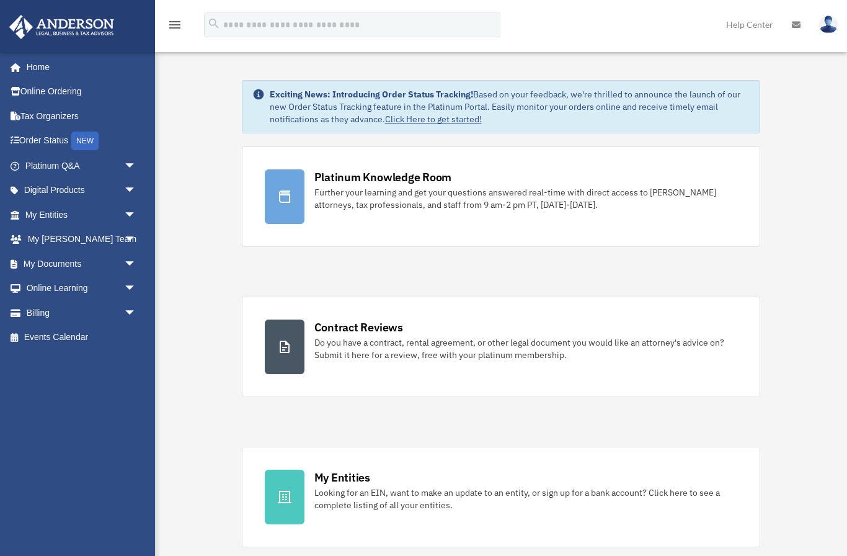
click at [60, 165] on link "Platinum Q&A arrow_drop_down" at bounding box center [82, 165] width 146 height 25
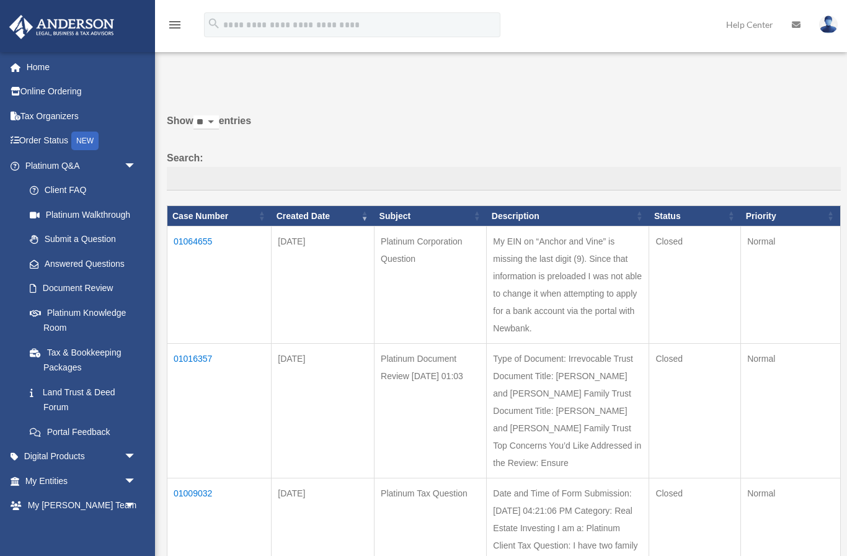
click at [594, 291] on td "My EIN on “Anchor and Vine” is missing the last digit (9). Since that informati…" at bounding box center [568, 284] width 163 height 117
click at [199, 259] on td "01064655" at bounding box center [219, 284] width 104 height 117
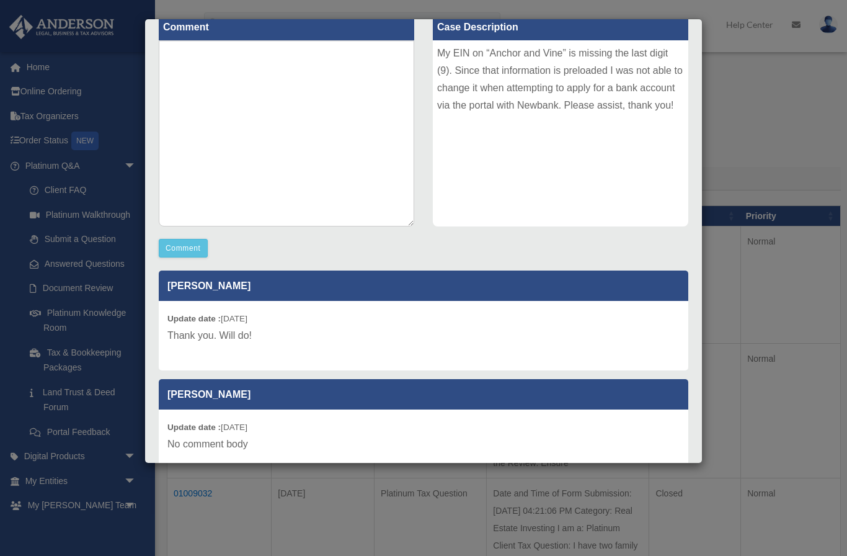
scroll to position [151, 0]
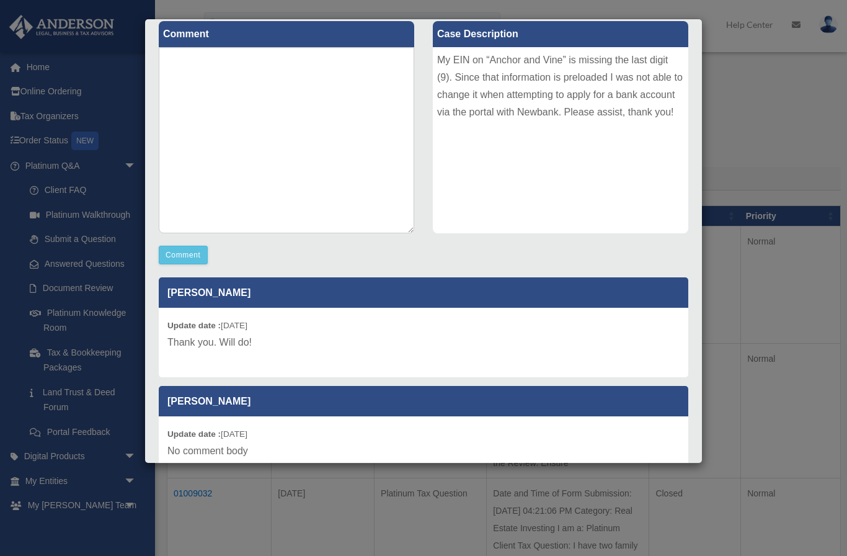
click at [235, 342] on p "Thank you. Will do!" at bounding box center [423, 342] width 512 height 17
click at [320, 309] on div "Update date : 08-06-2025 Thank you. Will do!" at bounding box center [424, 342] width 530 height 69
click at [187, 262] on button "Comment" at bounding box center [183, 255] width 49 height 19
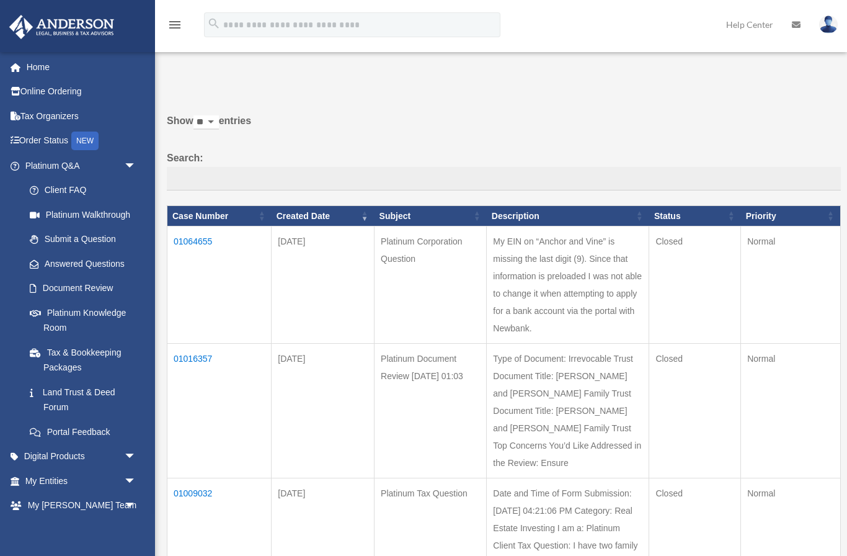
click at [195, 258] on td "01064655" at bounding box center [219, 284] width 104 height 117
click at [65, 498] on link "My Anderson Team arrow_drop_down" at bounding box center [82, 505] width 146 height 25
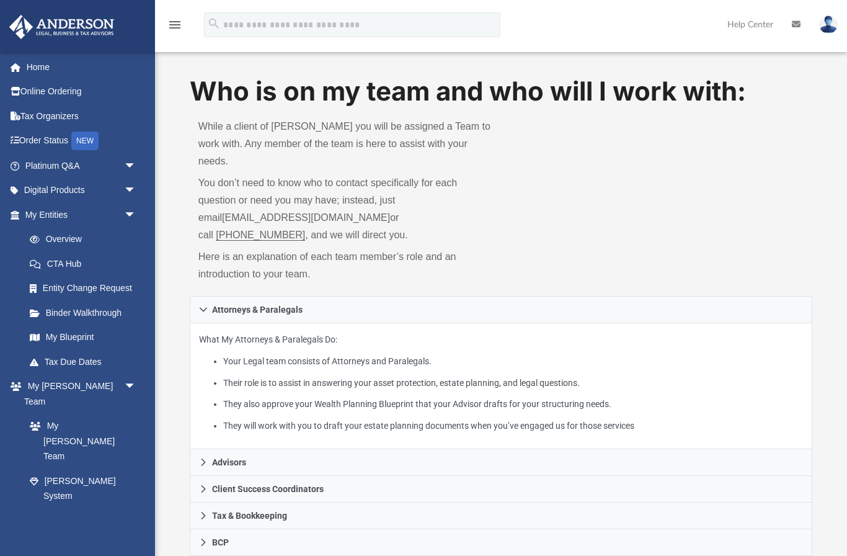
click at [133, 213] on span "arrow_drop_down" at bounding box center [136, 214] width 25 height 25
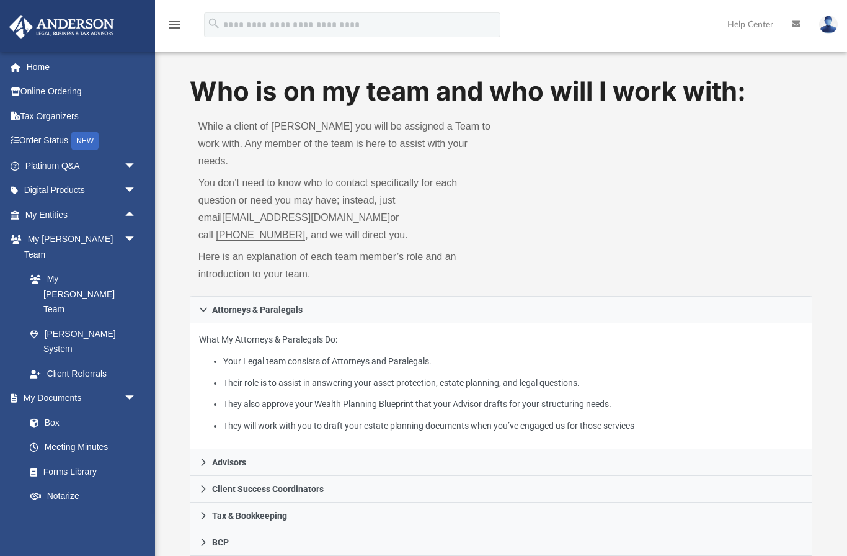
click at [47, 71] on link "Home" at bounding box center [82, 67] width 146 height 25
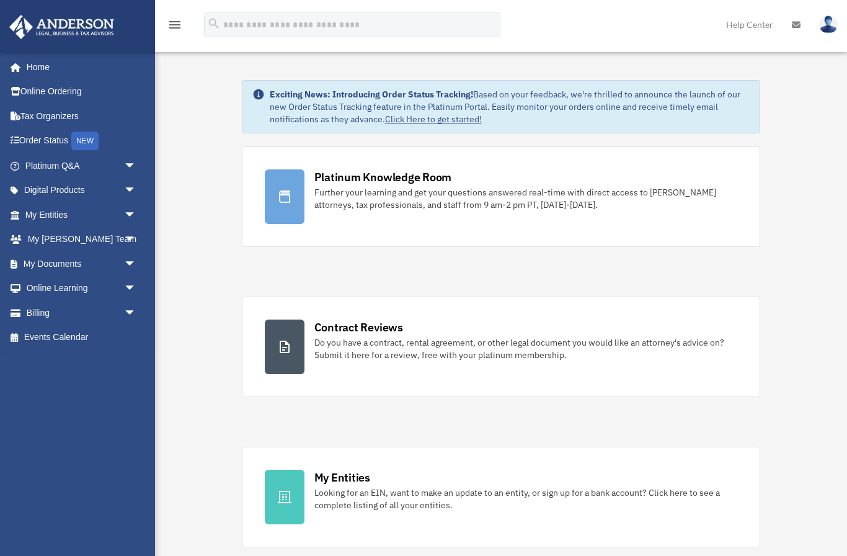
click at [40, 158] on link "Platinum Q&A arrow_drop_down" at bounding box center [82, 165] width 146 height 25
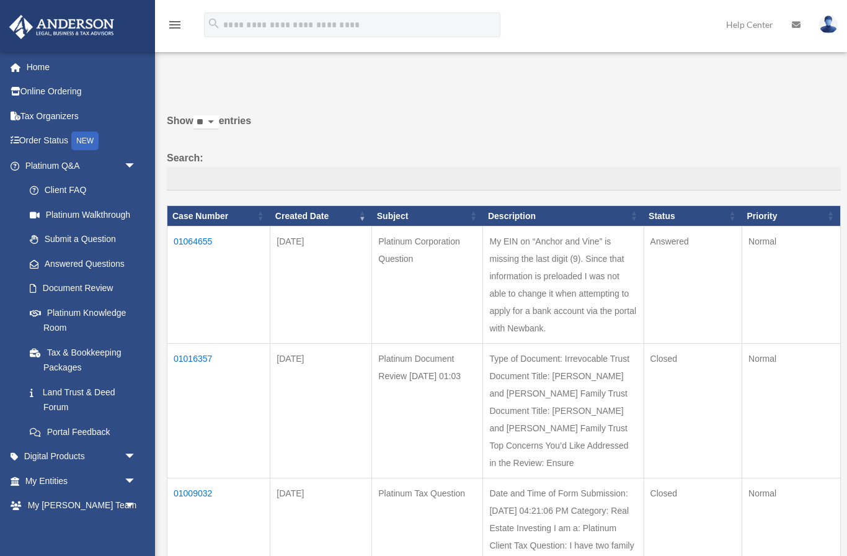
click at [189, 254] on td "01064655" at bounding box center [218, 284] width 103 height 117
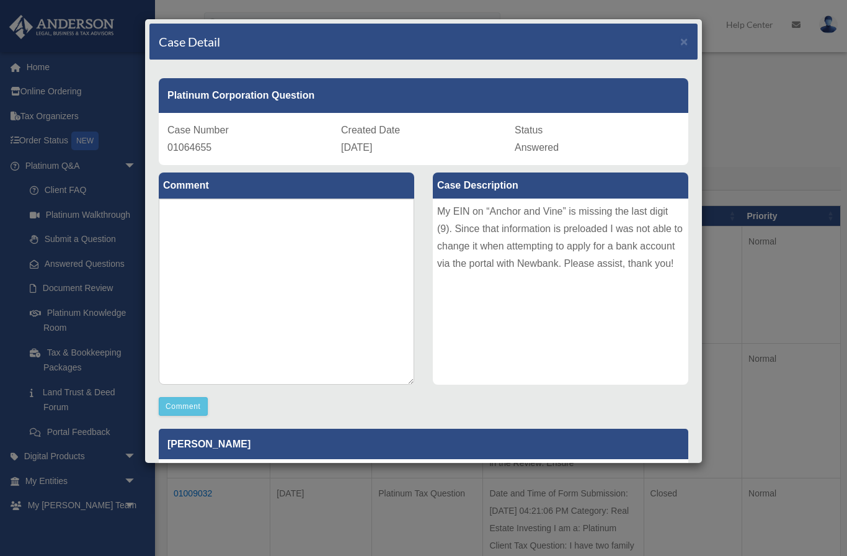
click at [447, 210] on div "My EIN on “Anchor and Vine” is missing the last digit (9). Since that informati…" at bounding box center [561, 292] width 256 height 186
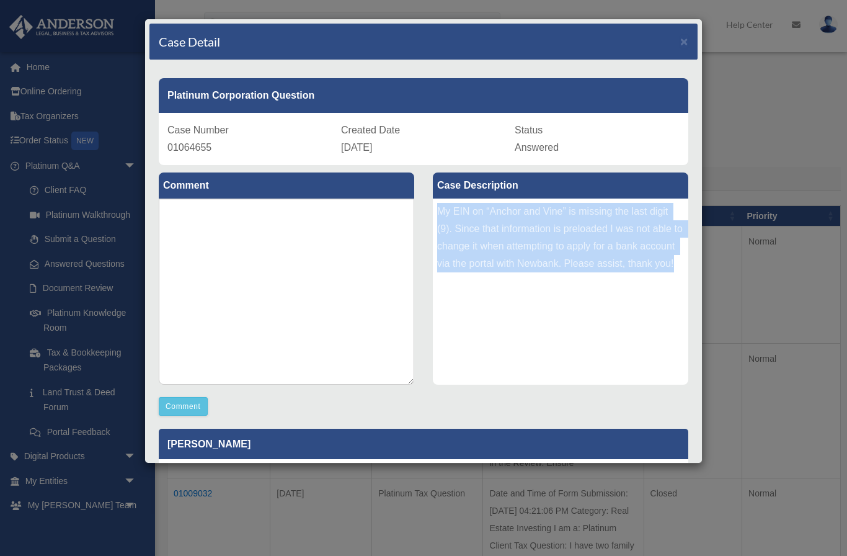
copy div "My EIN on “Anchor and Vine” is missing the last digit (9). Since that informati…"
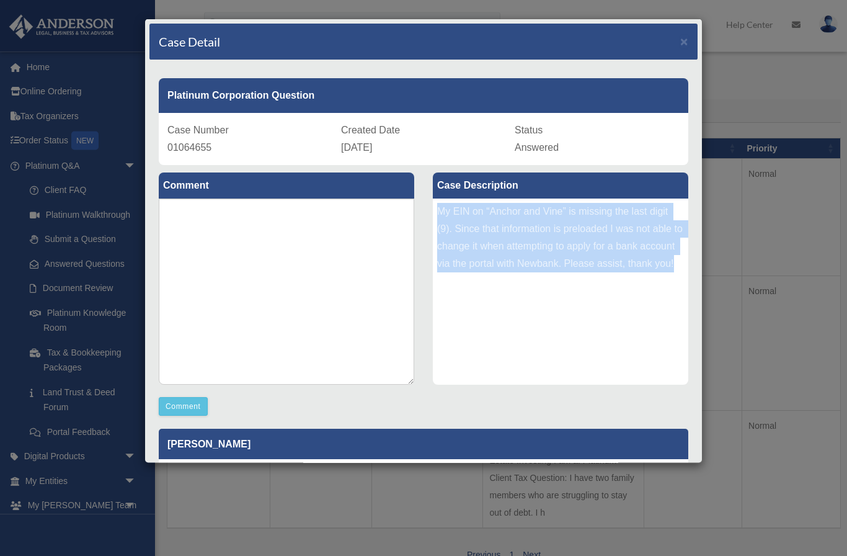
scroll to position [69, 0]
click at [99, 501] on div "Case Detail × Platinum Corporation Question Case Number 01064655 Created Date A…" at bounding box center [423, 278] width 847 height 556
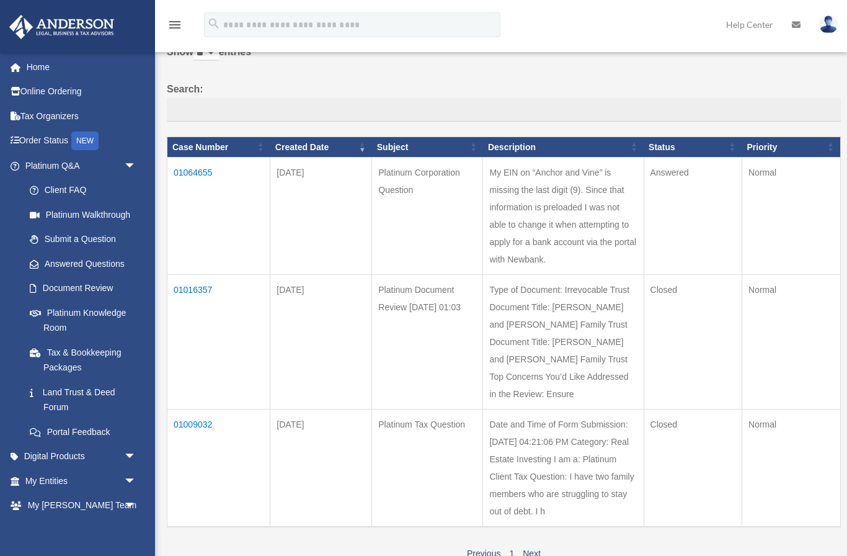
click at [130, 504] on span "arrow_drop_down" at bounding box center [136, 505] width 25 height 25
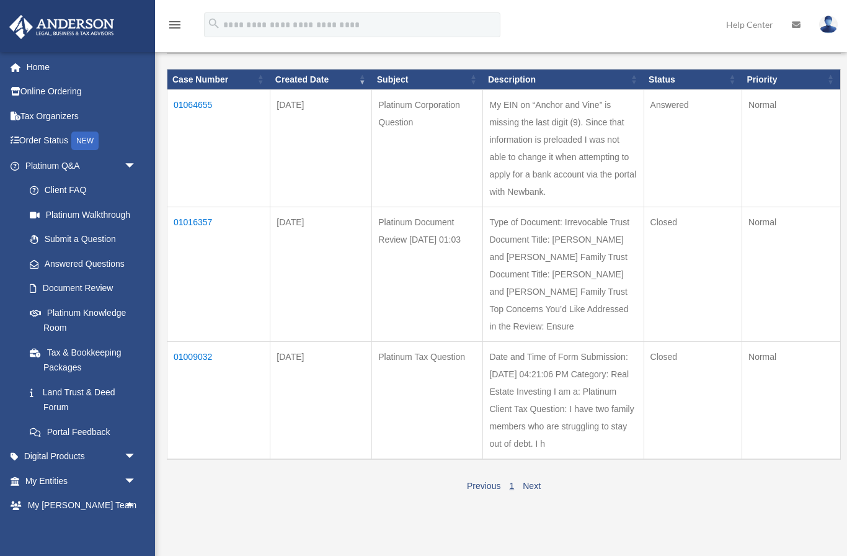
scroll to position [157, 0]
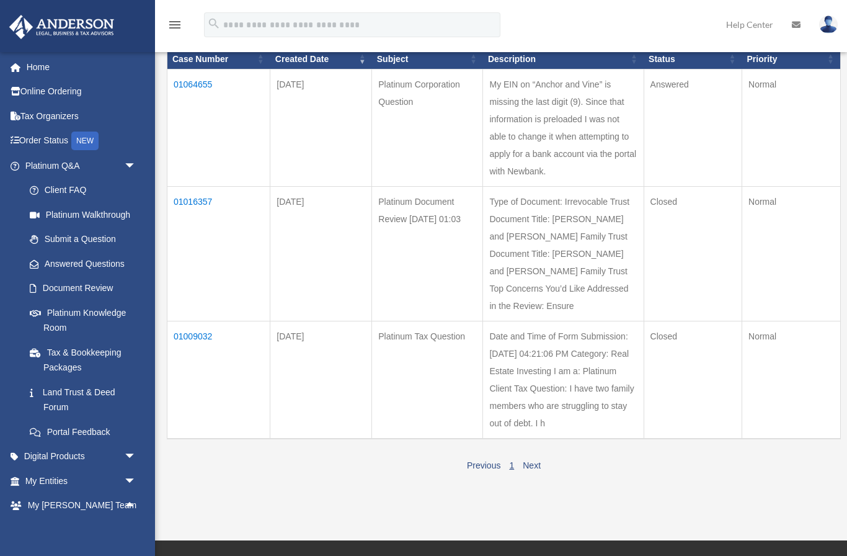
click at [124, 501] on span "arrow_drop_up" at bounding box center [136, 505] width 25 height 25
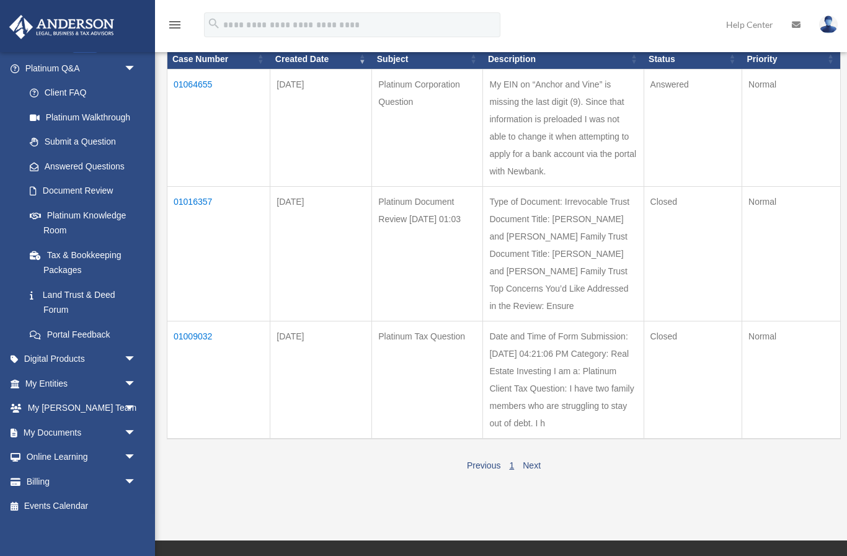
scroll to position [97, 0]
click at [84, 402] on link "My Anderson Team arrow_drop_down" at bounding box center [82, 408] width 146 height 25
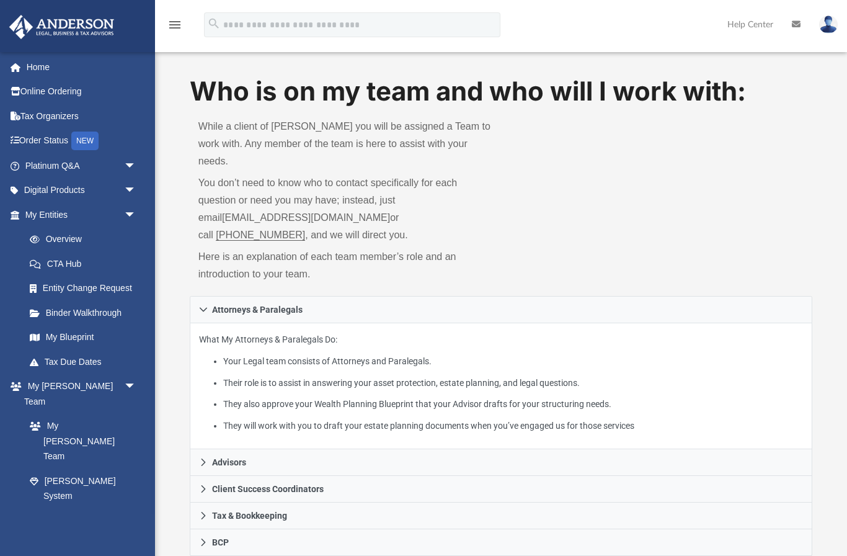
click at [256, 212] on link "[EMAIL_ADDRESS][DOMAIN_NAME]" at bounding box center [306, 217] width 168 height 11
